Goal: Check status: Check status

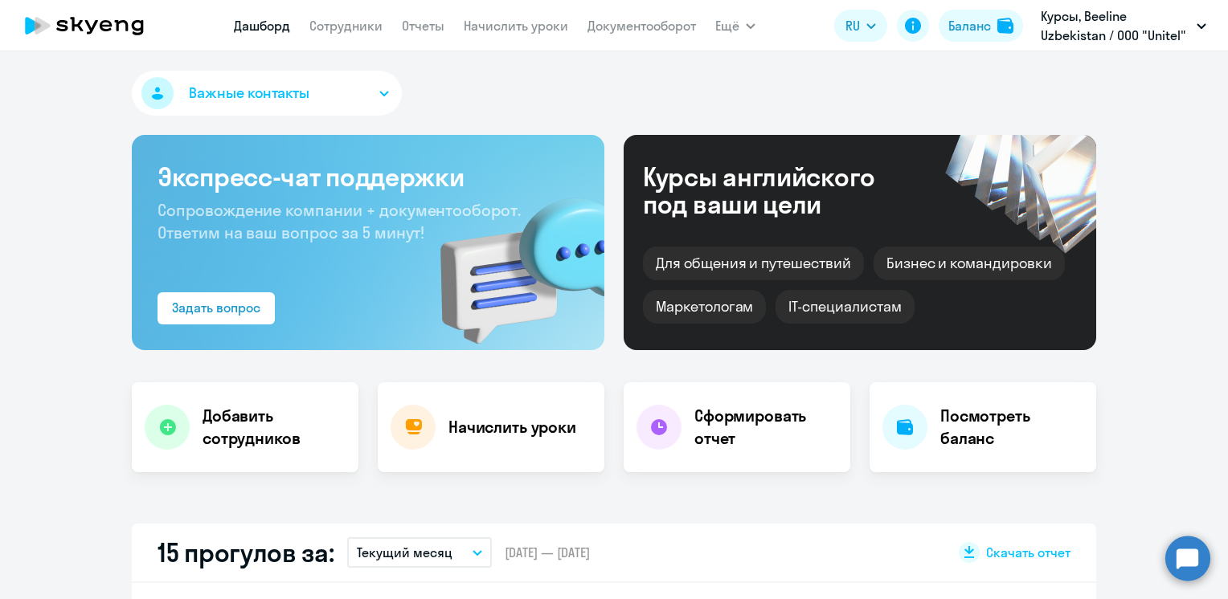
select select "30"
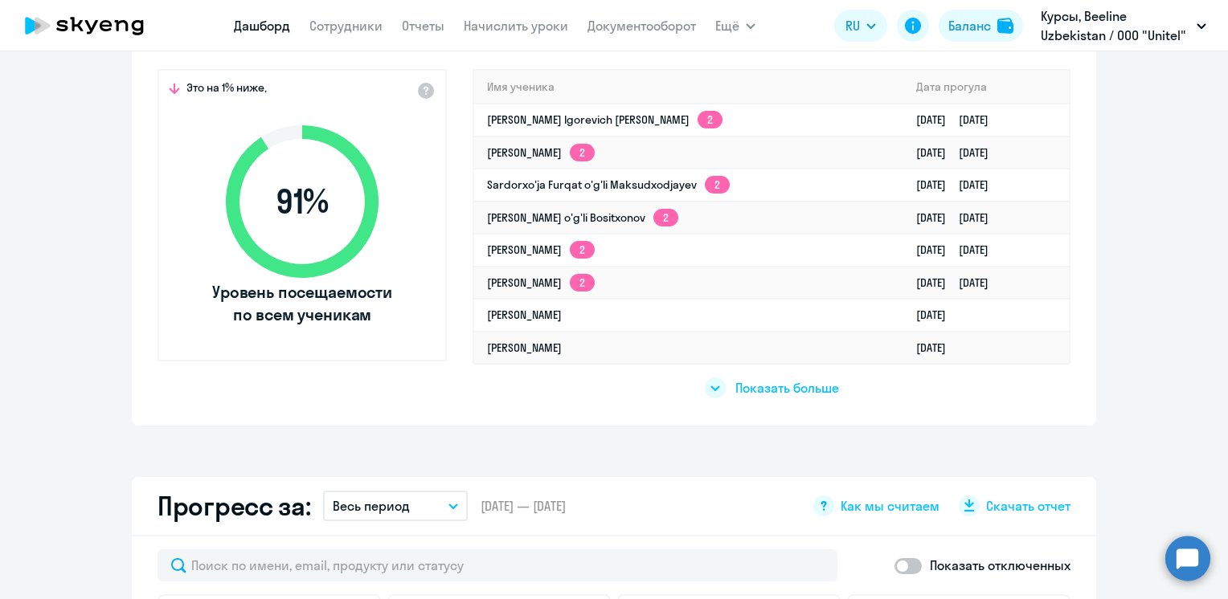
scroll to position [448, 0]
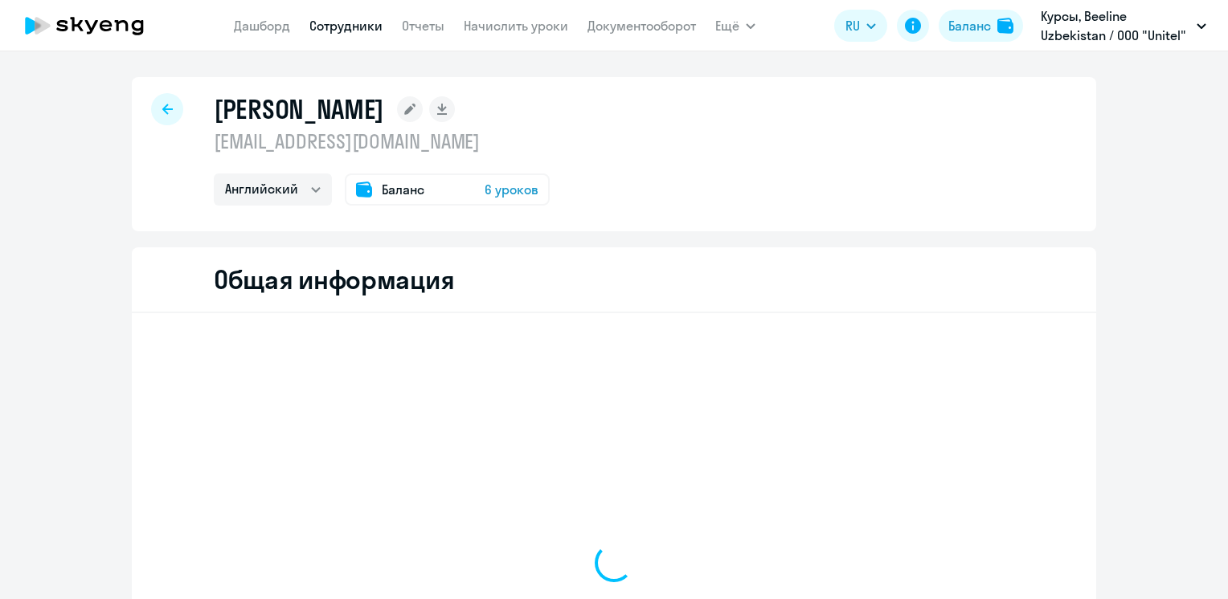
select select "english"
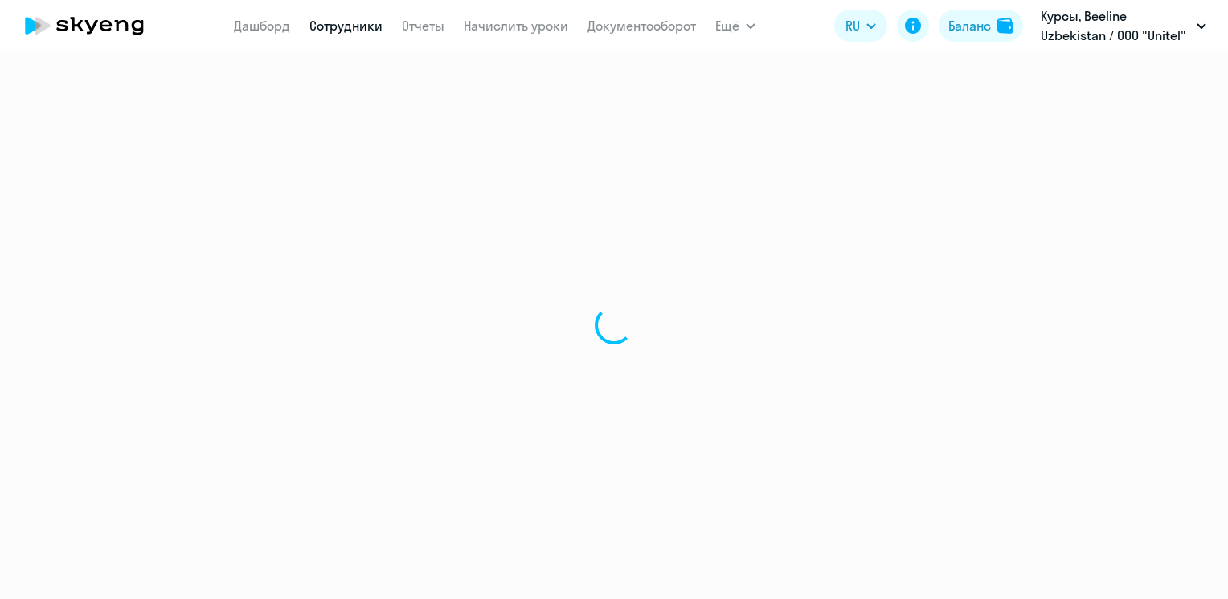
select select "english"
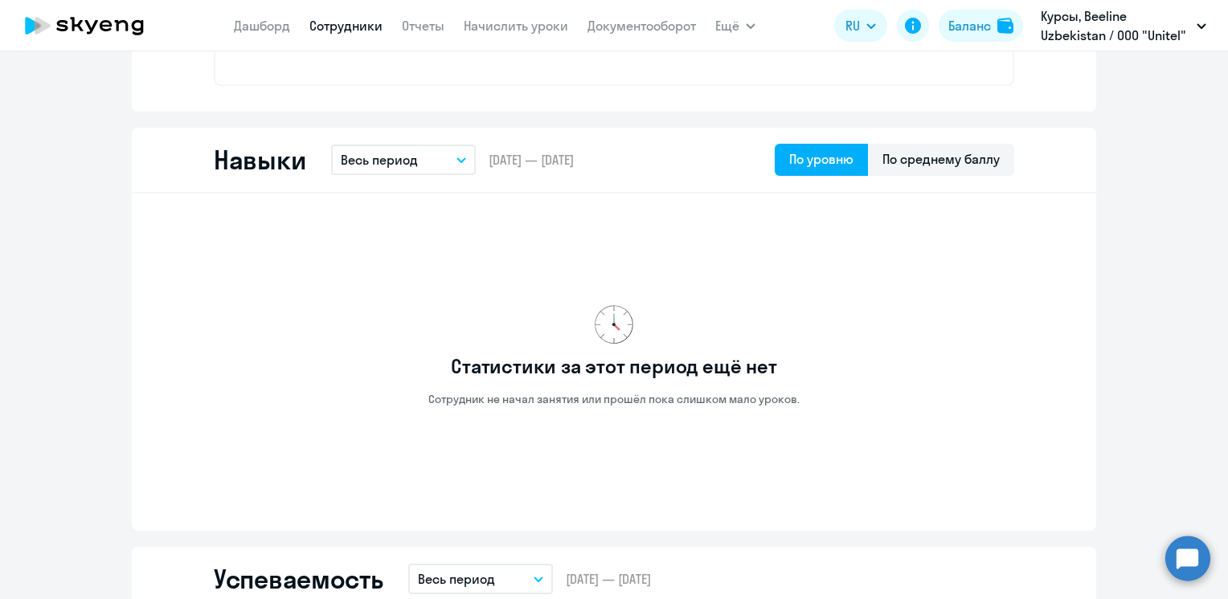
scroll to position [723, 0]
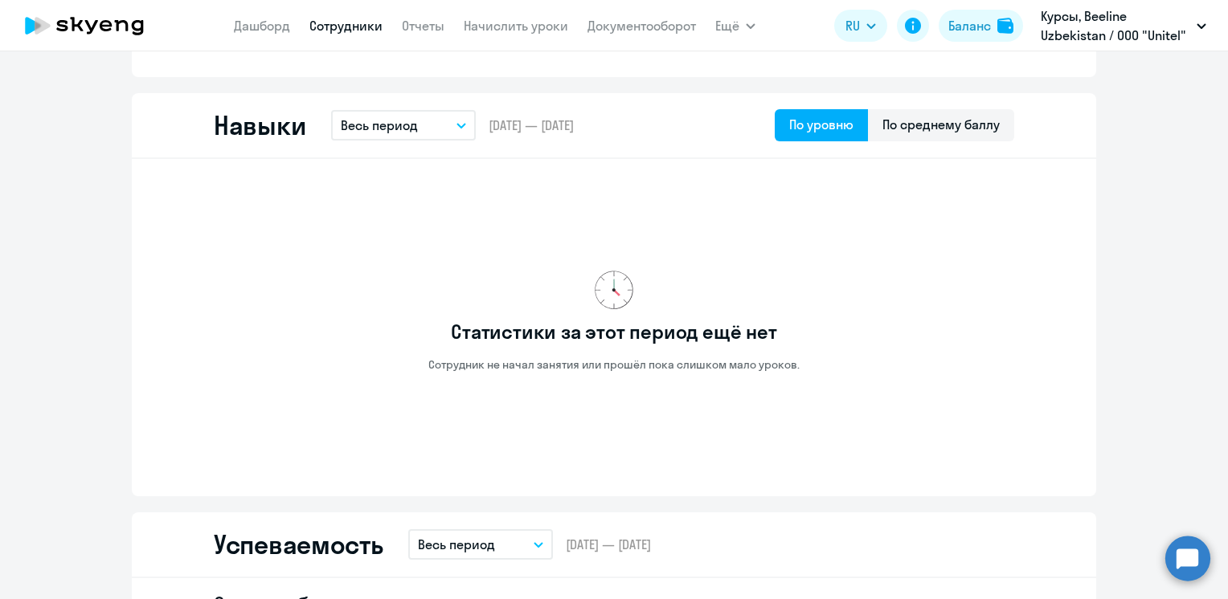
click at [466, 129] on button "Весь период" at bounding box center [403, 125] width 145 height 31
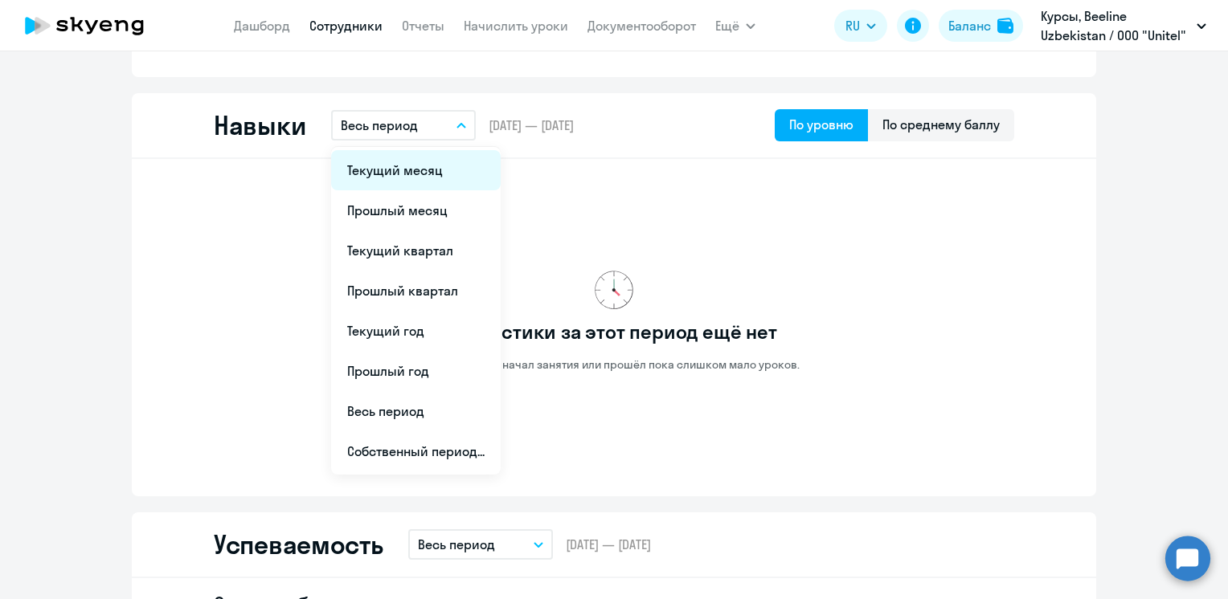
click at [421, 172] on li "Текущий месяц" at bounding box center [416, 170] width 170 height 40
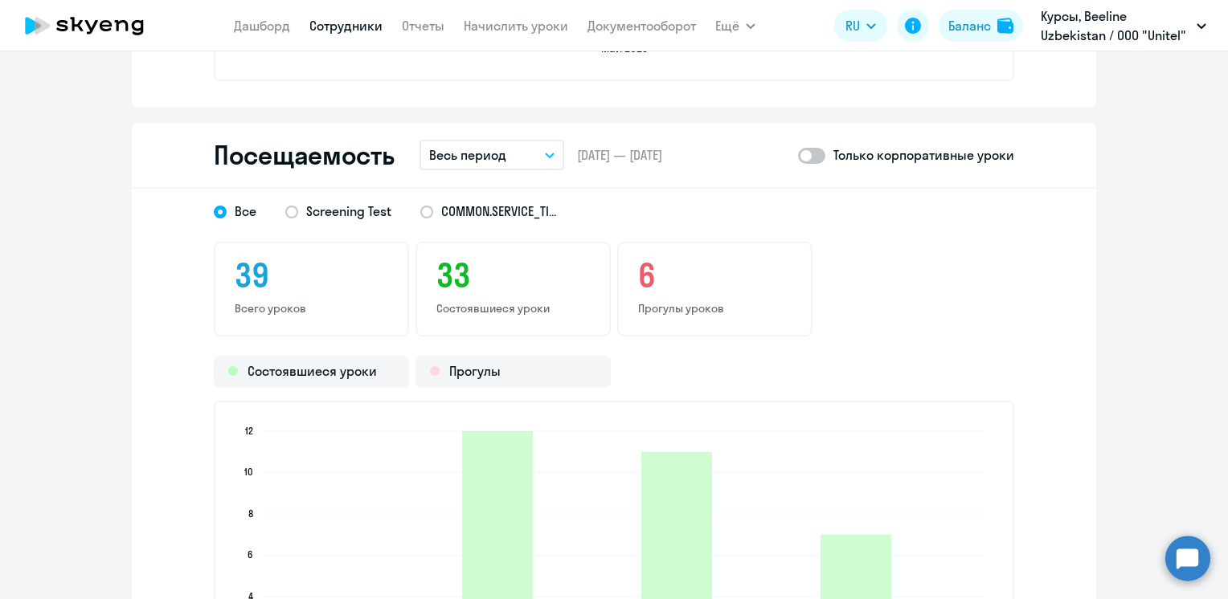
scroll to position [1688, 0]
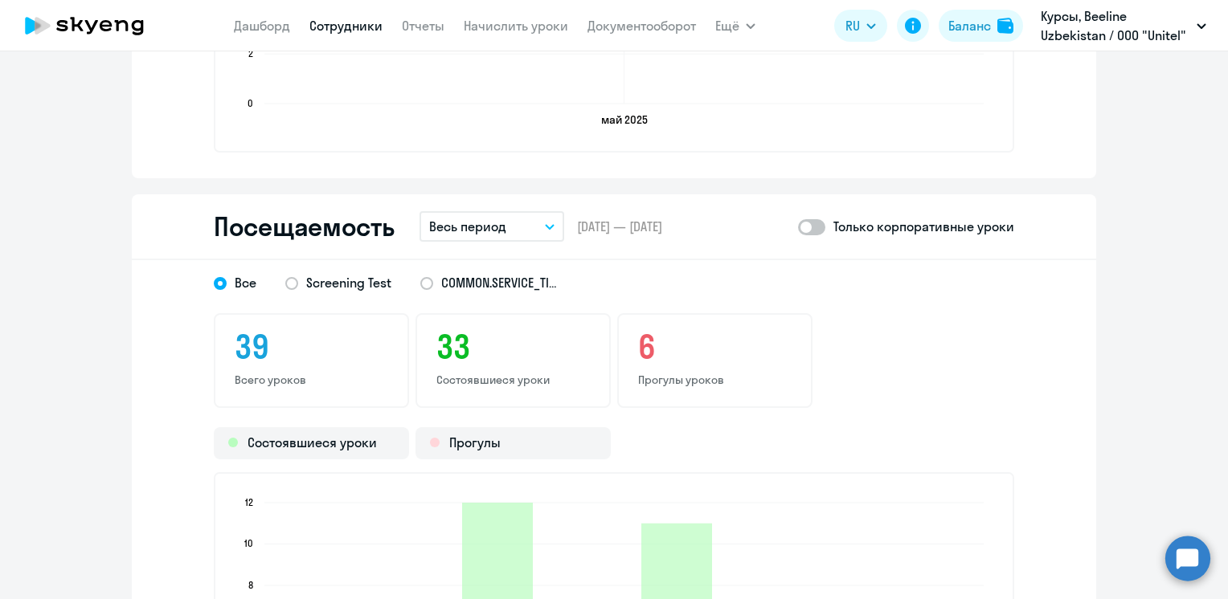
click at [657, 342] on h3 "6" at bounding box center [714, 347] width 153 height 39
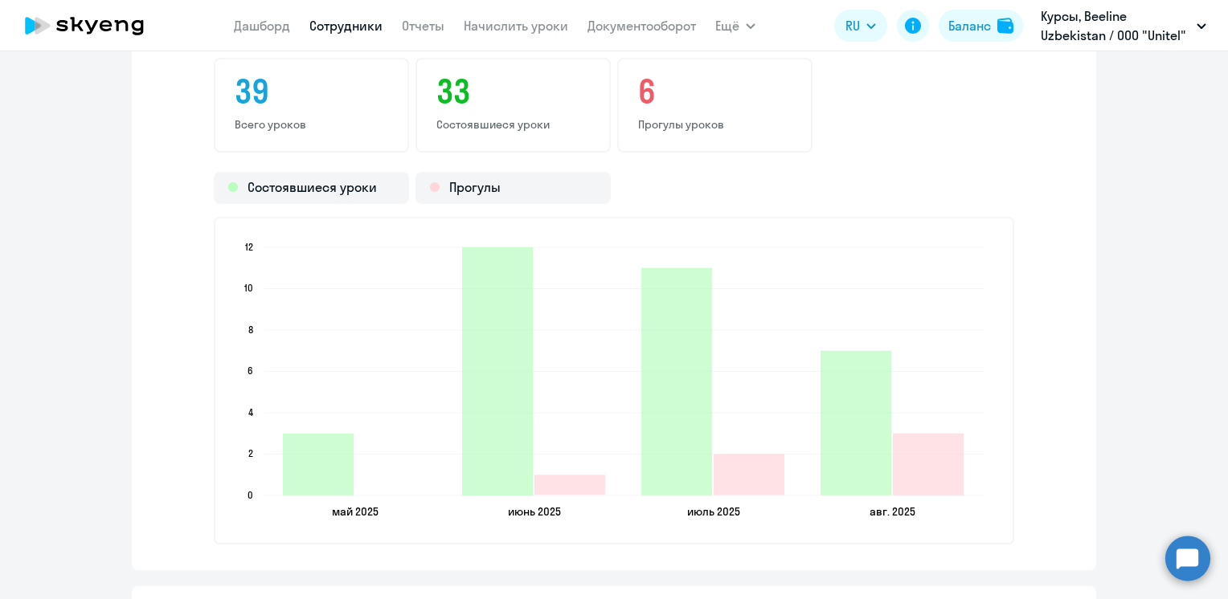
scroll to position [1929, 0]
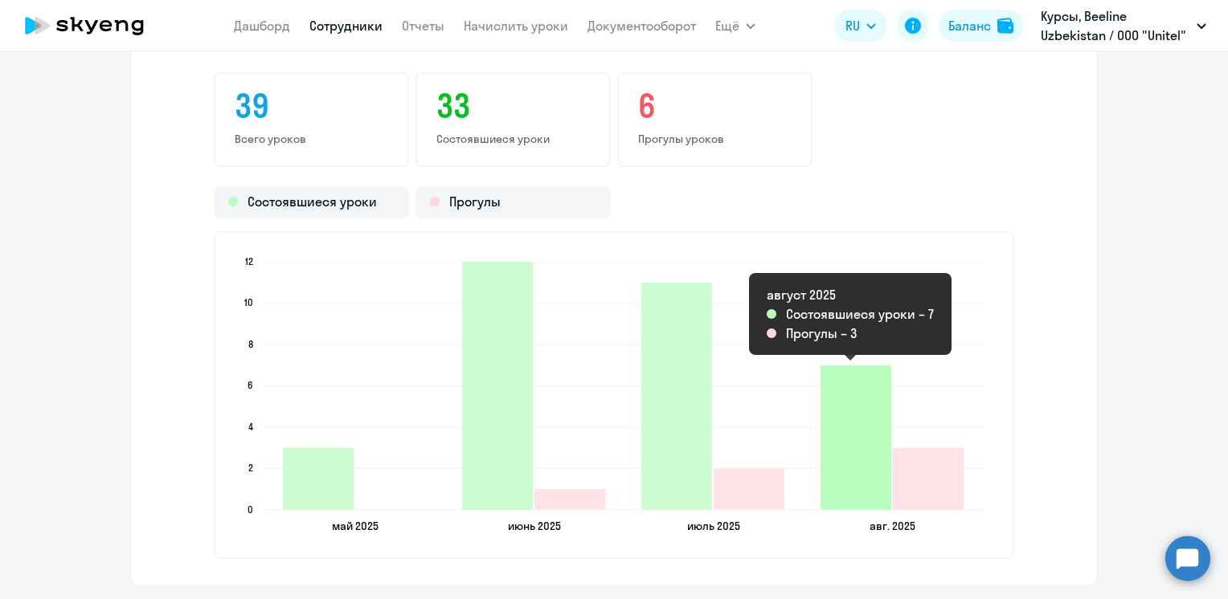
click at [830, 462] on icon "2025-08-14T19:00:00.000Z Состоявшиеся уроки 7" at bounding box center [855, 438] width 71 height 145
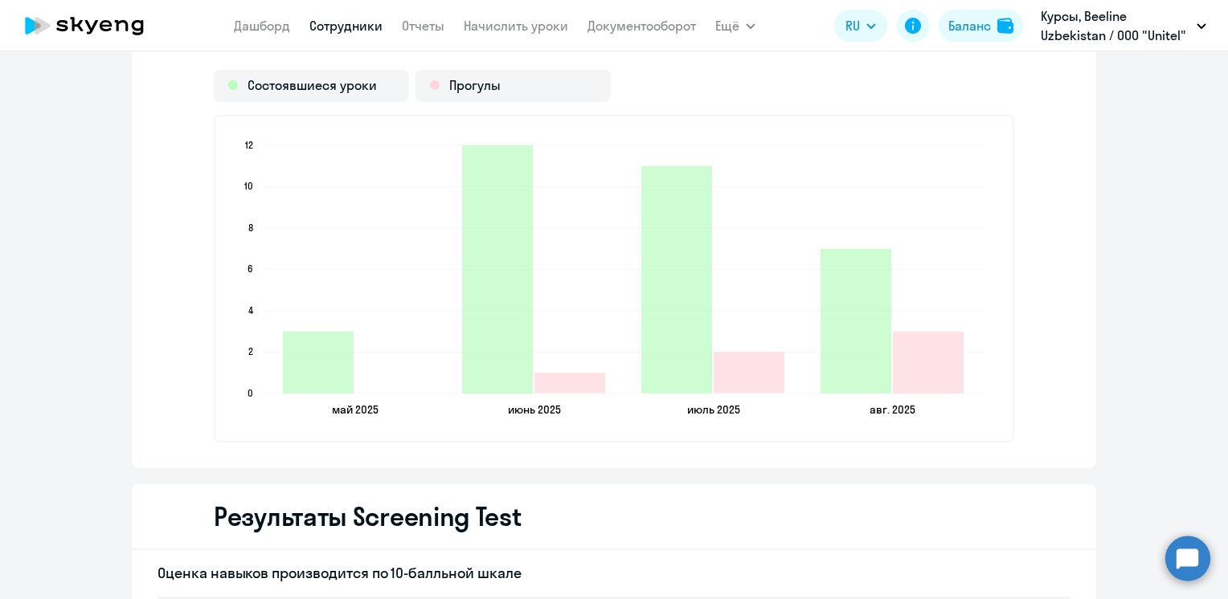
scroll to position [2049, 0]
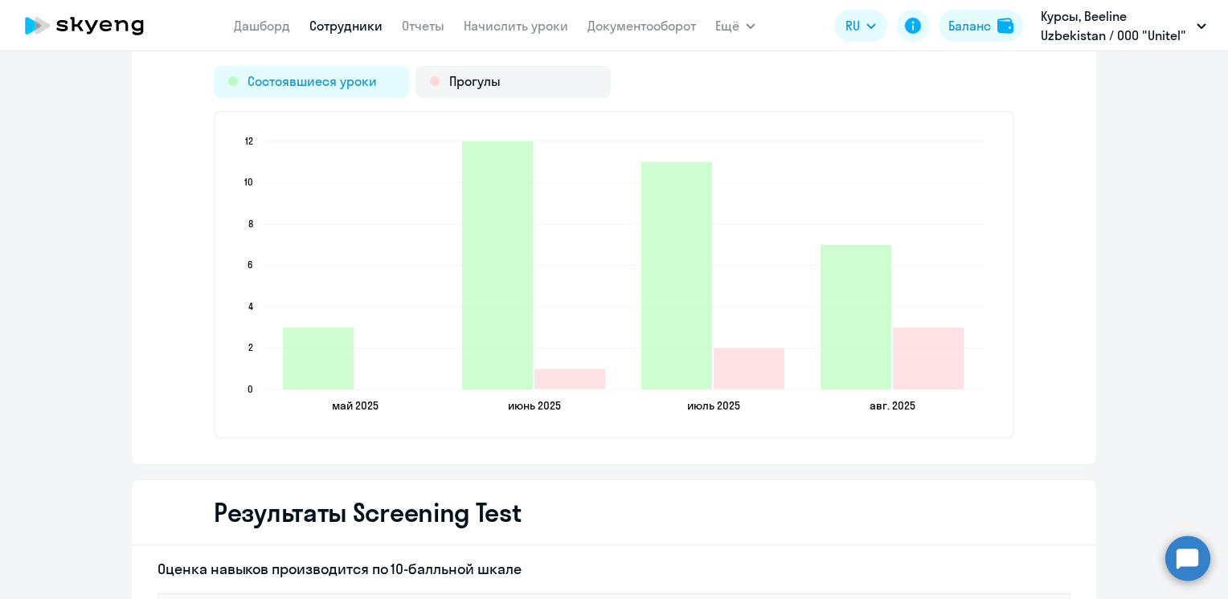
click at [331, 84] on div "Состоявшиеся уроки" at bounding box center [311, 82] width 195 height 32
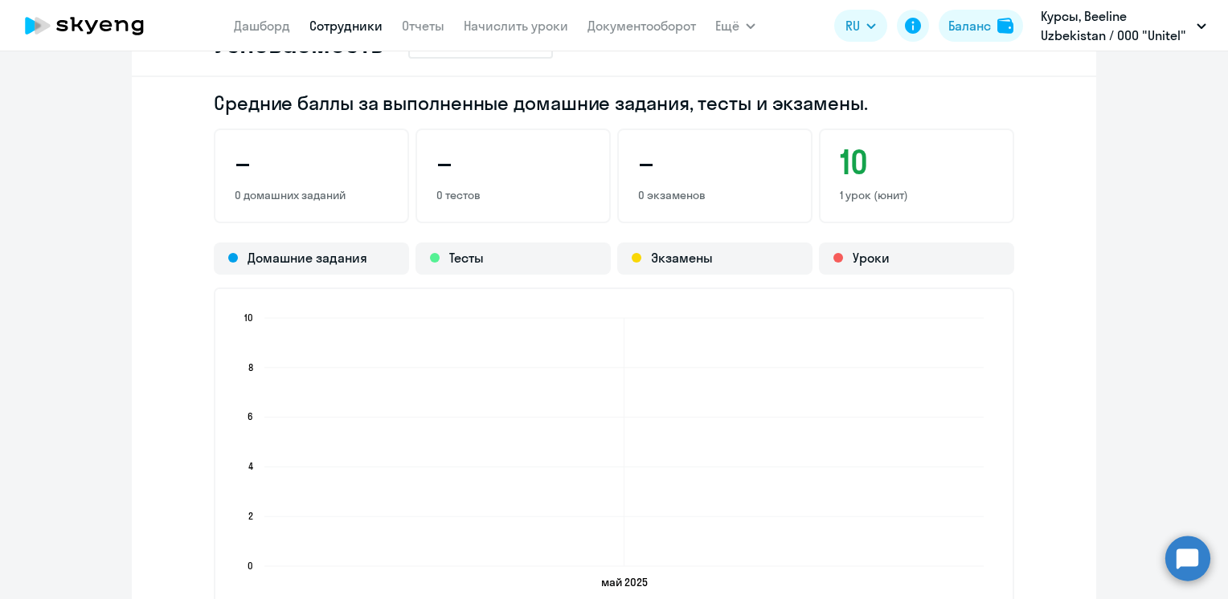
scroll to position [763, 0]
